Goal: Transaction & Acquisition: Purchase product/service

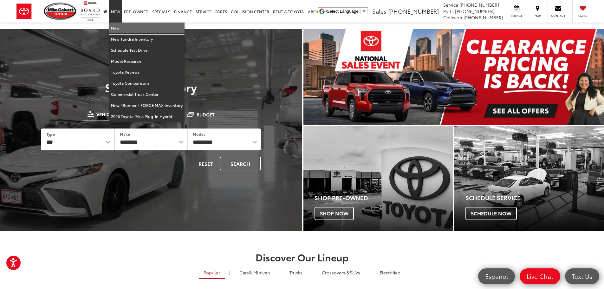
click at [114, 31] on link "New" at bounding box center [146, 28] width 75 height 11
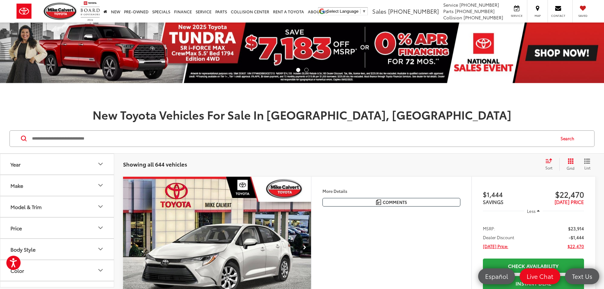
click at [97, 204] on icon "Model & Trim" at bounding box center [101, 207] width 8 height 8
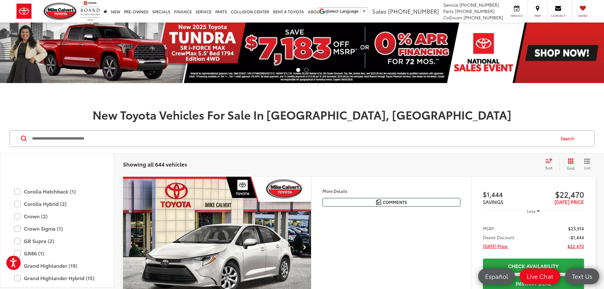
scroll to position [186, 0]
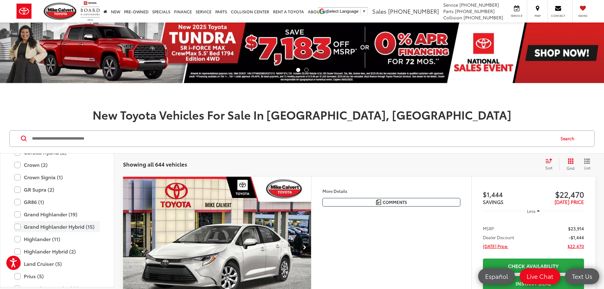
click at [50, 229] on label "Grand Highlander Hybrid (15)" at bounding box center [57, 226] width 86 height 11
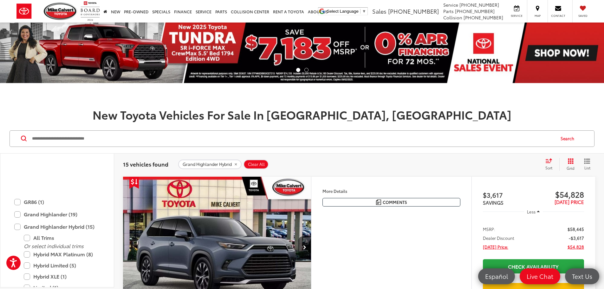
scroll to position [250, 0]
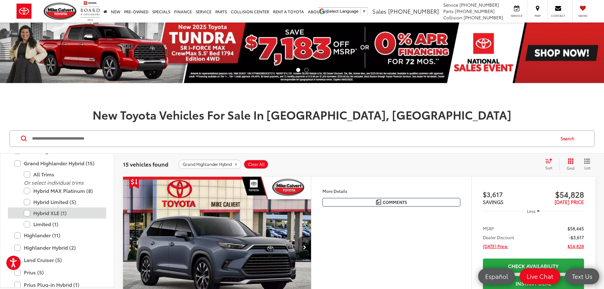
click at [49, 213] on label "Hybrid XLE (1)" at bounding box center [62, 212] width 76 height 11
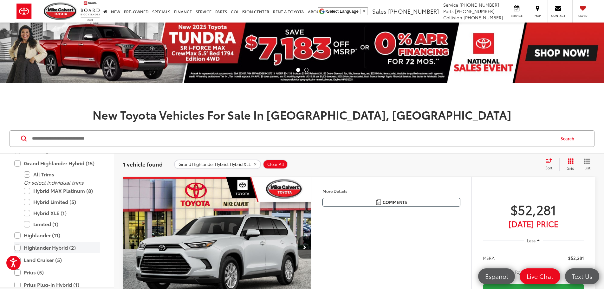
click at [42, 246] on label "Highlander Hybrid (2)" at bounding box center [57, 247] width 86 height 11
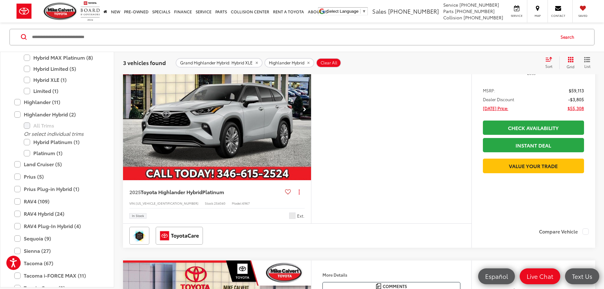
scroll to position [127, 0]
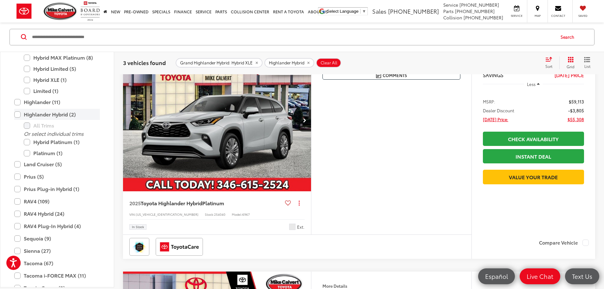
click at [16, 115] on label "Highlander Hybrid (2)" at bounding box center [57, 114] width 86 height 11
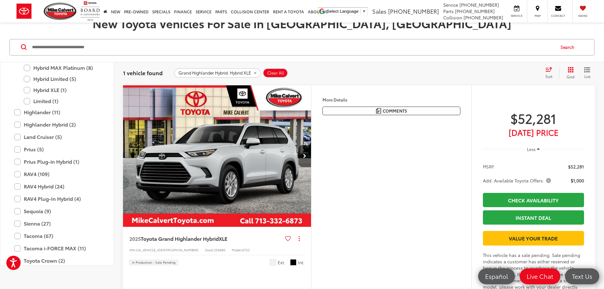
scroll to position [101, 0]
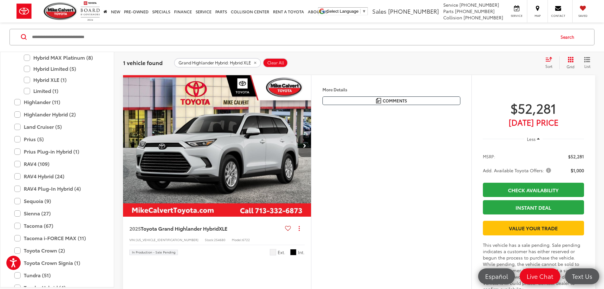
click at [311, 157] on button "Next image" at bounding box center [304, 146] width 13 height 22
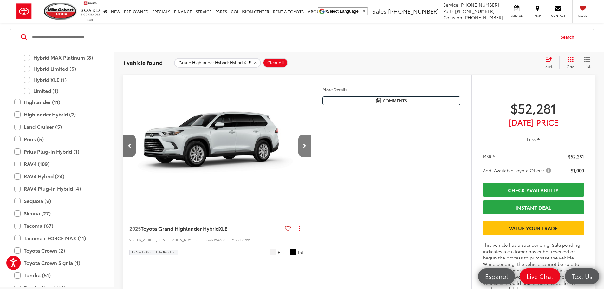
click at [311, 157] on button "Next image" at bounding box center [304, 146] width 13 height 22
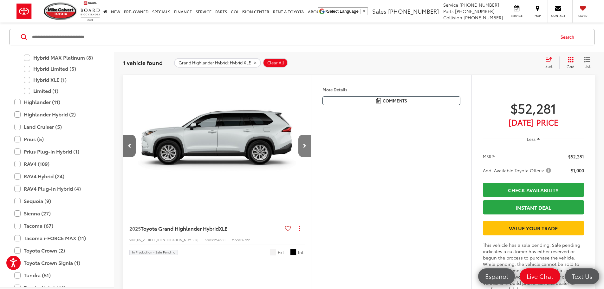
scroll to position [0, 481]
click at [311, 157] on button "Next image" at bounding box center [304, 146] width 13 height 22
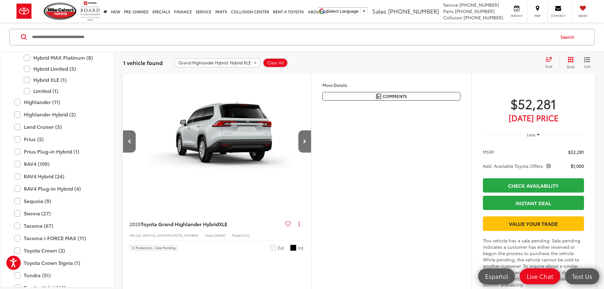
scroll to position [101, 0]
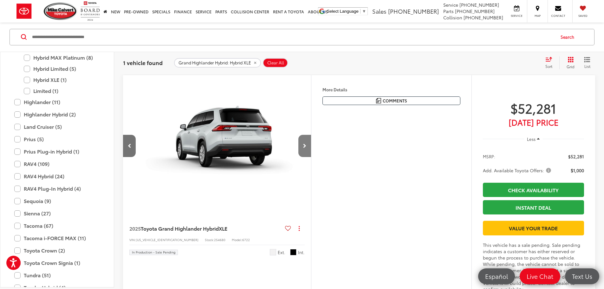
click at [311, 157] on button "Next image" at bounding box center [304, 146] width 13 height 22
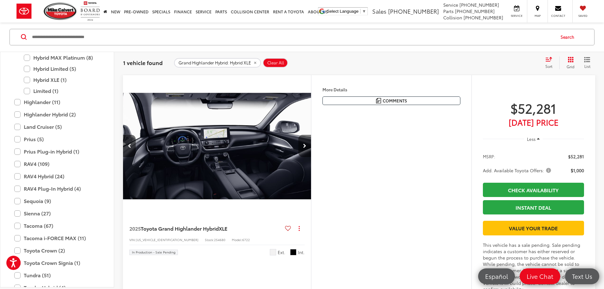
scroll to position [0, 962]
click at [311, 157] on button "Next image" at bounding box center [304, 146] width 13 height 22
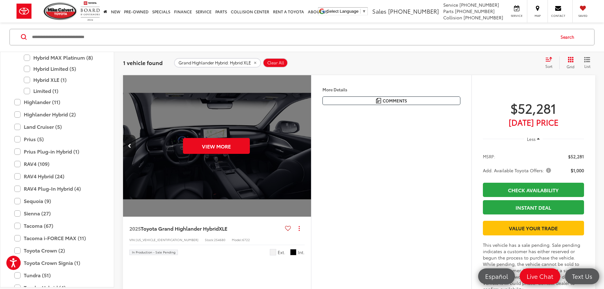
scroll to position [0, 1202]
click at [250, 154] on button "View More" at bounding box center [216, 146] width 67 height 16
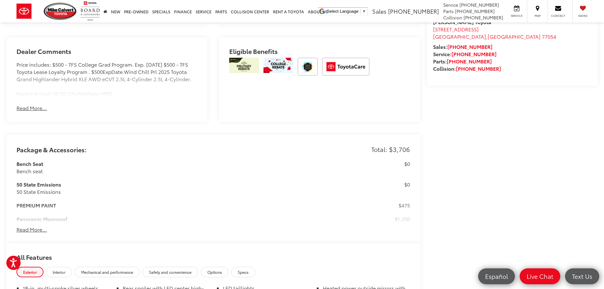
scroll to position [602, 0]
